Goal: Task Accomplishment & Management: Manage account settings

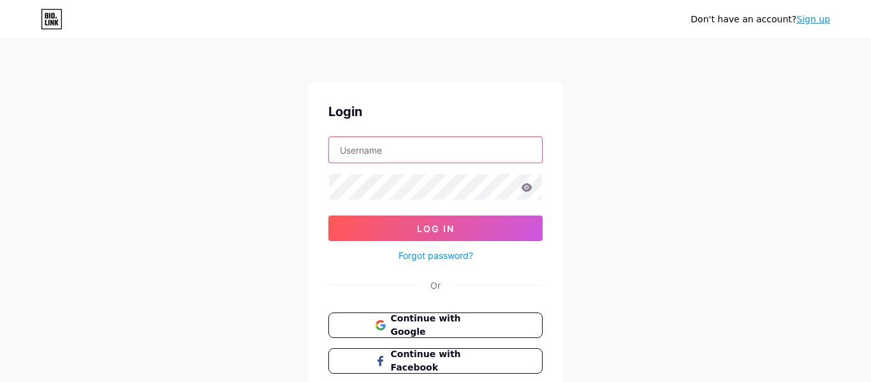
click at [419, 149] on input "text" at bounding box center [435, 150] width 213 height 26
type input "[EMAIL_ADDRESS][DOMAIN_NAME]"
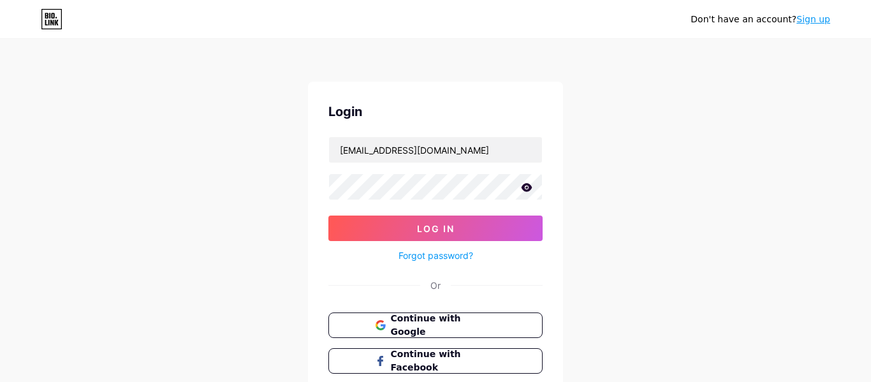
click at [529, 187] on icon at bounding box center [527, 187] width 11 height 8
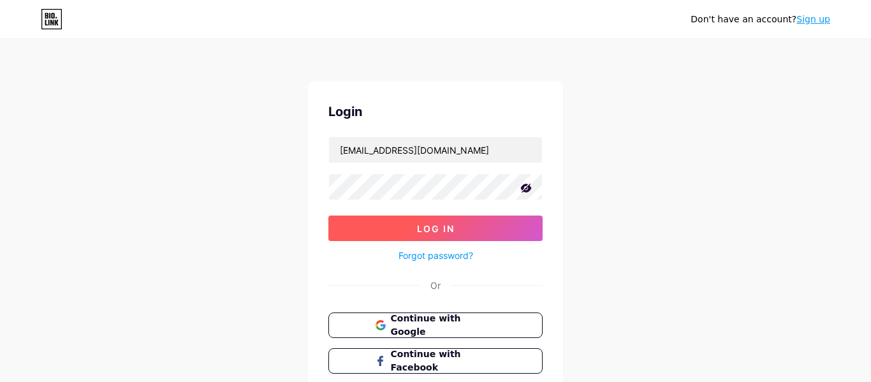
click at [470, 230] on button "Log In" at bounding box center [435, 229] width 214 height 26
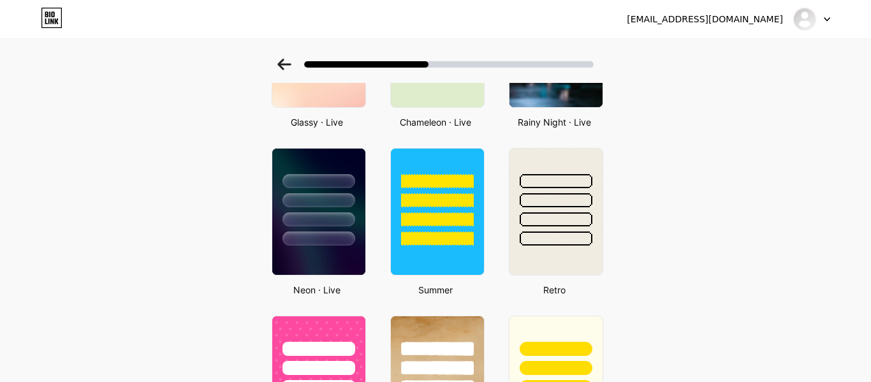
scroll to position [511, 0]
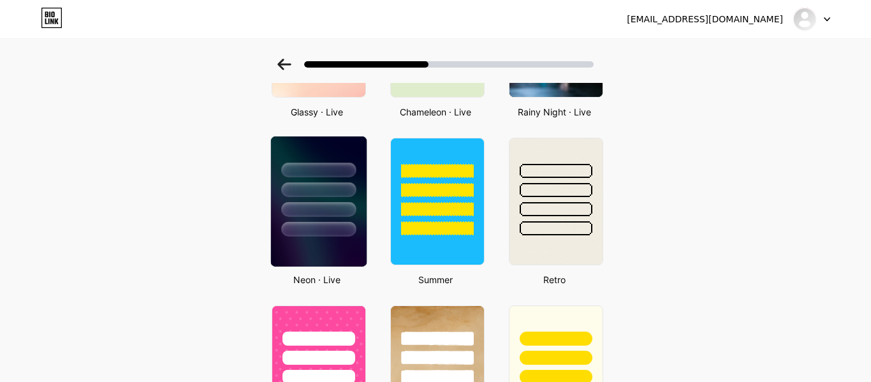
click at [318, 207] on div at bounding box center [318, 209] width 75 height 15
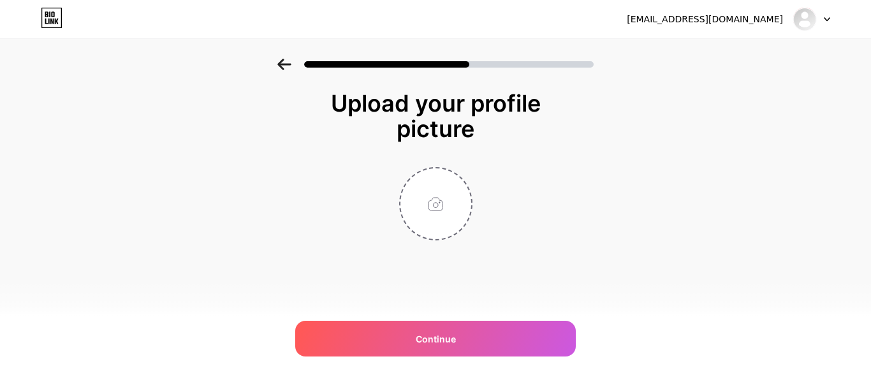
scroll to position [0, 0]
click at [433, 209] on input "file" at bounding box center [435, 203] width 71 height 71
type input "C:\fakepath\FB_IMG_1713573300358 (1).jpg"
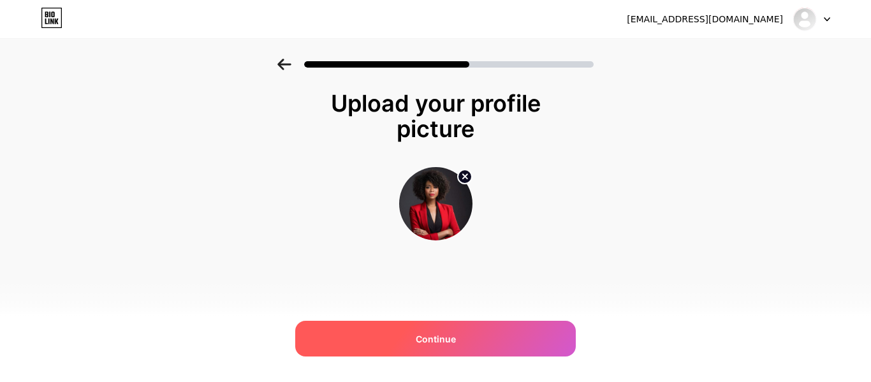
click at [469, 345] on div "Continue" at bounding box center [435, 339] width 281 height 36
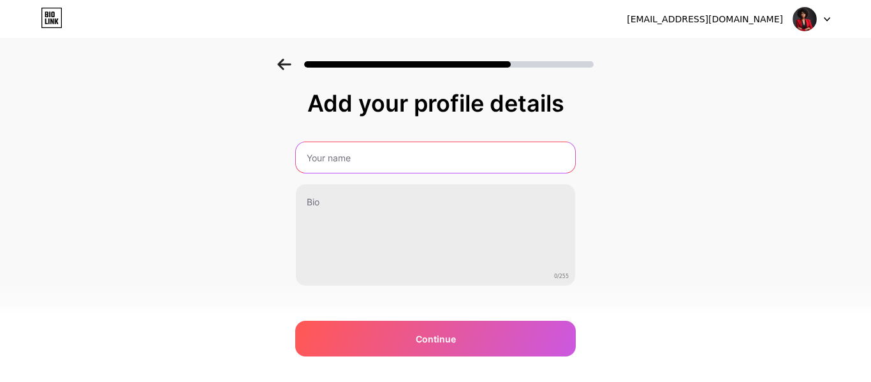
click at [374, 159] on input "text" at bounding box center [435, 157] width 279 height 31
type input "[PERSON_NAME]"
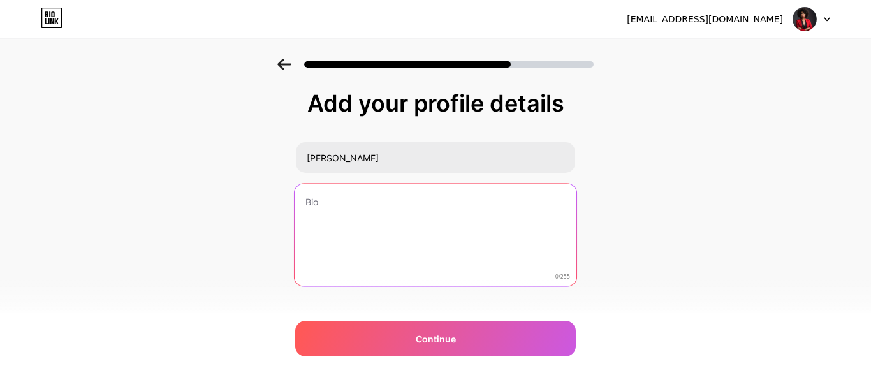
click at [345, 201] on textarea at bounding box center [436, 236] width 282 height 104
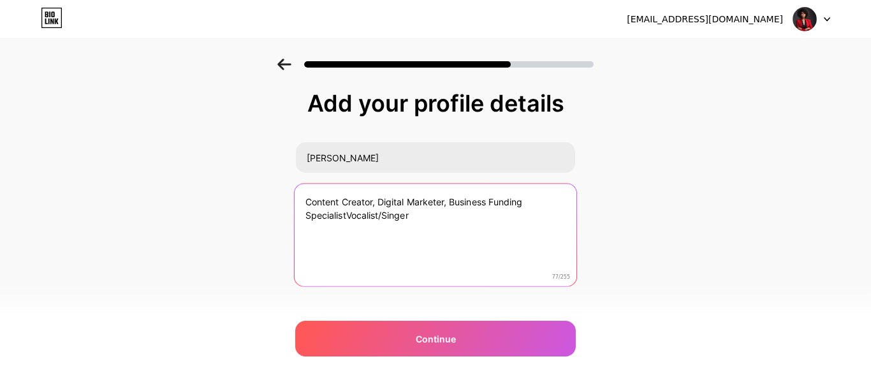
click at [415, 214] on textarea "Content Creator, Digital Marketer, Business Funding SpecialistVocalist/Singer" at bounding box center [436, 236] width 282 height 104
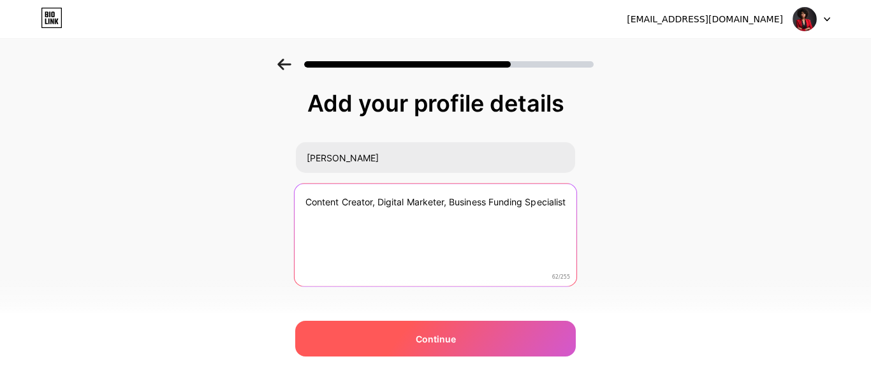
type textarea "Content Creator, Digital Marketer, Business Funding Specialist"
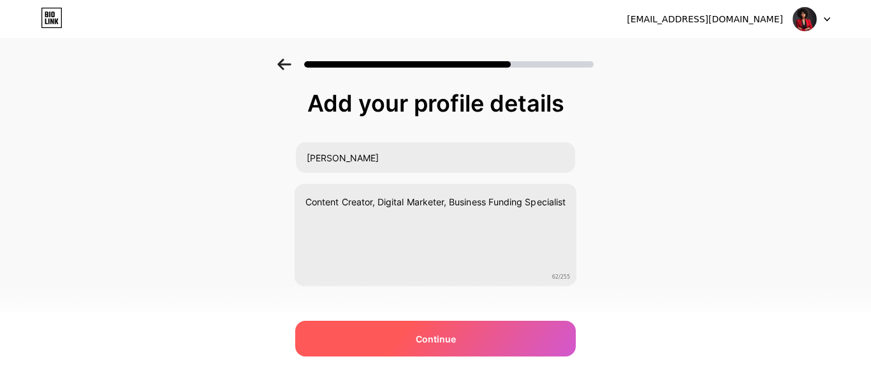
click at [408, 349] on div "Continue" at bounding box center [435, 339] width 281 height 36
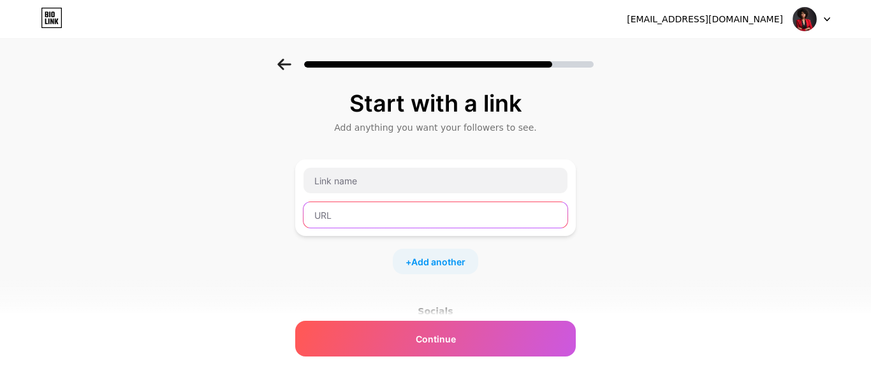
click at [464, 216] on input "text" at bounding box center [435, 215] width 264 height 26
paste input "[URL][DOMAIN_NAME]"
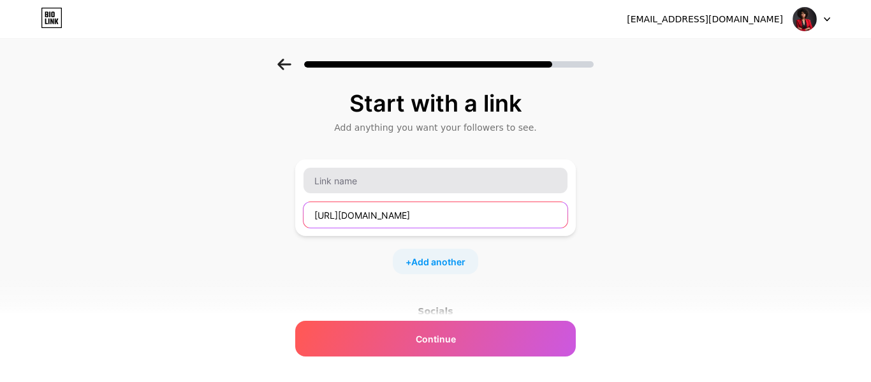
type input "[URL][DOMAIN_NAME]"
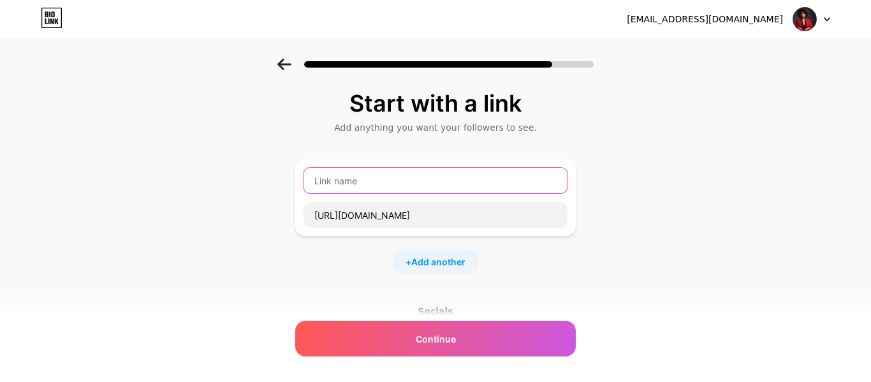
click at [410, 181] on input "text" at bounding box center [435, 181] width 264 height 26
type input "TikTok"
click at [460, 262] on span "Add another" at bounding box center [438, 261] width 54 height 13
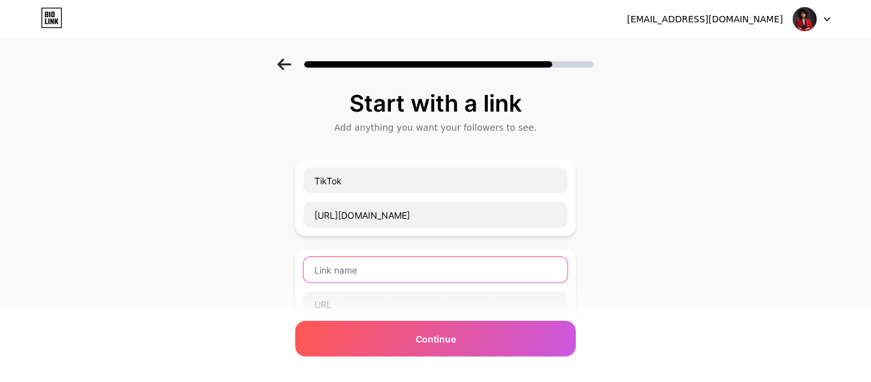
click at [446, 266] on input "text" at bounding box center [435, 270] width 264 height 26
type input "YouTube"
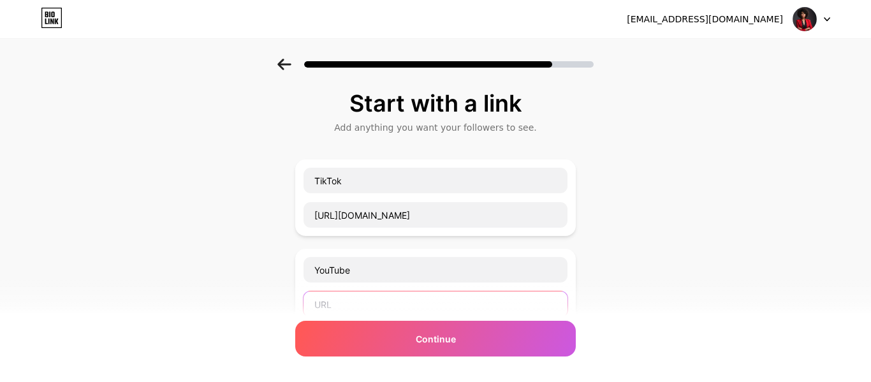
click at [450, 307] on input "text" at bounding box center [435, 304] width 264 height 26
click at [459, 305] on input "text" at bounding box center [435, 304] width 264 height 26
paste input "[URL][DOMAIN_NAME]"
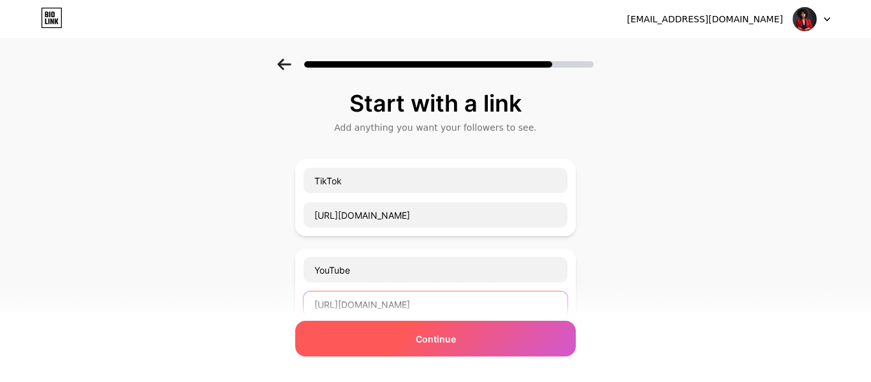
type input "[URL][DOMAIN_NAME]"
click at [445, 345] on span "Continue" at bounding box center [436, 338] width 40 height 13
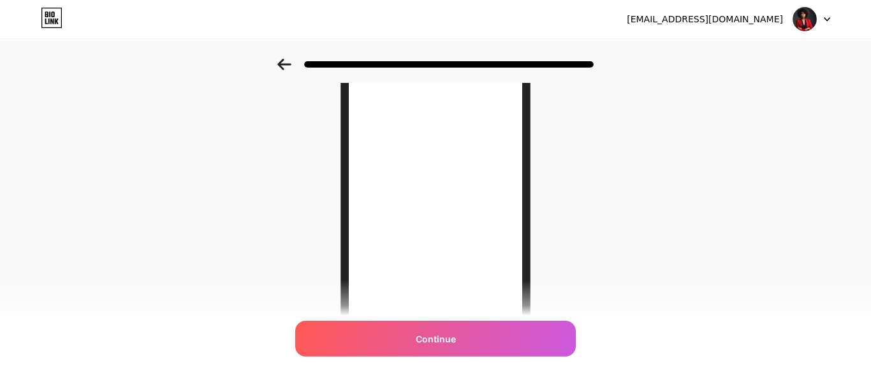
scroll to position [128, 0]
click at [655, 286] on div "Looking Good! Continue" at bounding box center [435, 196] width 871 height 531
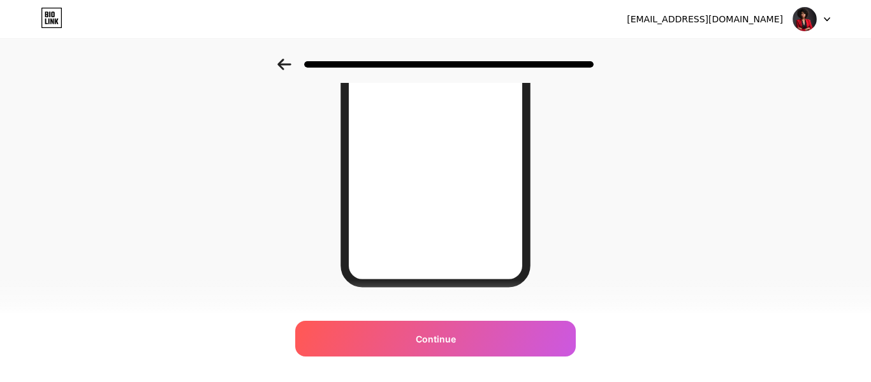
scroll to position [259, 0]
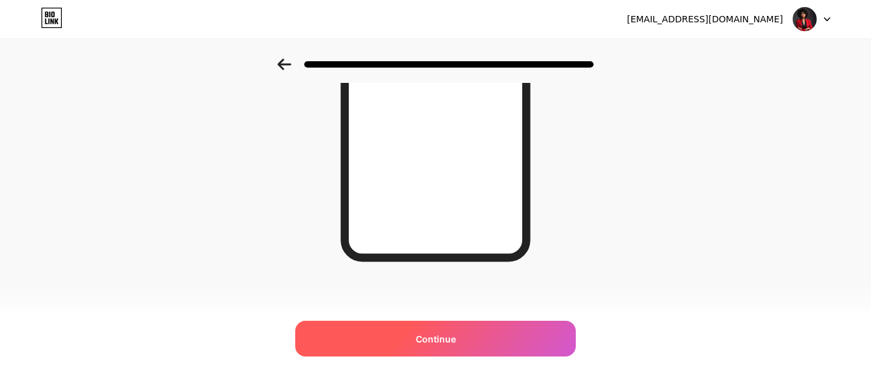
click at [522, 335] on div "Continue" at bounding box center [435, 339] width 281 height 36
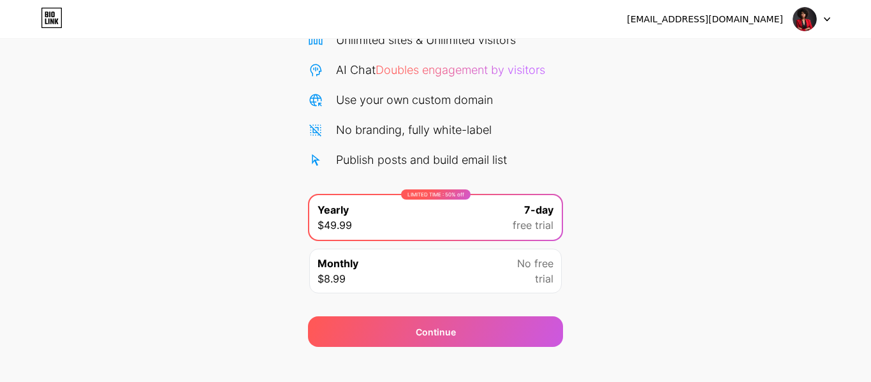
scroll to position [131, 0]
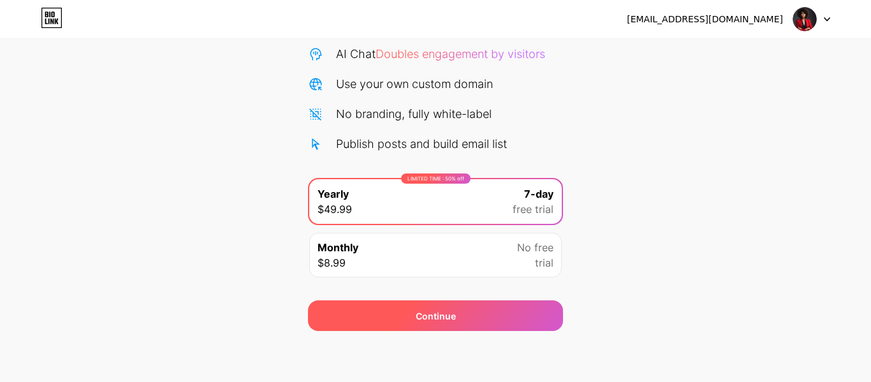
click at [447, 314] on div "Continue" at bounding box center [436, 315] width 40 height 13
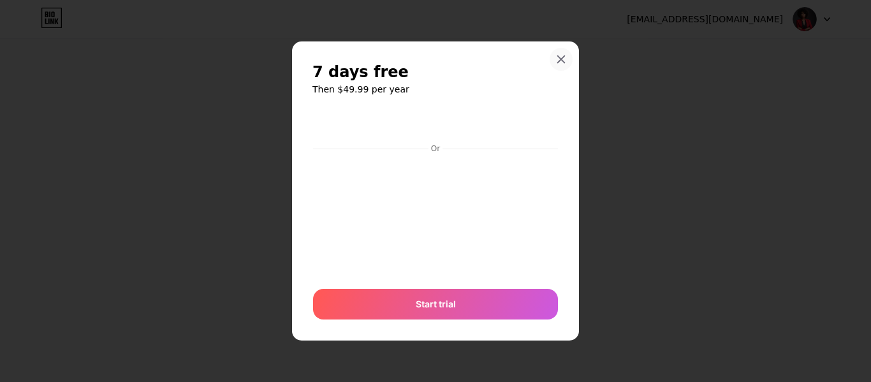
click at [559, 58] on icon at bounding box center [561, 59] width 10 height 10
